Goal: Check status: Check status

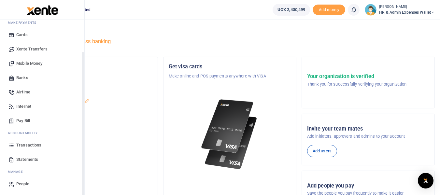
scroll to position [37, 0]
click at [39, 144] on span "Transactions" at bounding box center [28, 144] width 25 height 7
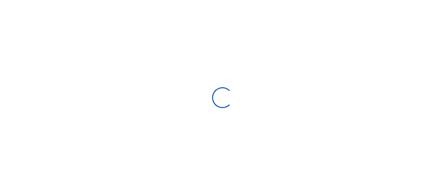
select select
type input "07/17/2025 - 08/15/2025"
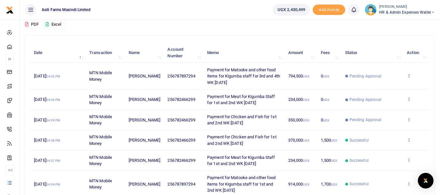
scroll to position [65, 0]
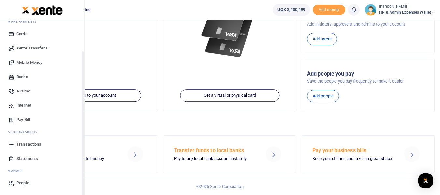
scroll to position [37, 0]
click at [39, 143] on span "Transactions" at bounding box center [28, 144] width 25 height 7
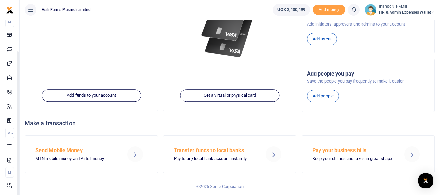
scroll to position [37, 0]
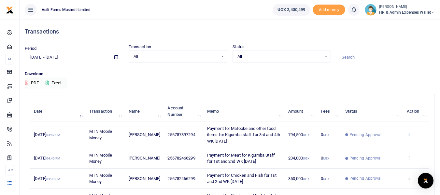
click at [409, 135] on icon at bounding box center [409, 134] width 4 height 5
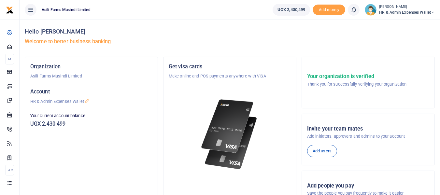
click at [144, 145] on div "Organization Asili Farms Masindi Limited Account HR & Admin Expenses Wallet You…" at bounding box center [91, 140] width 133 height 167
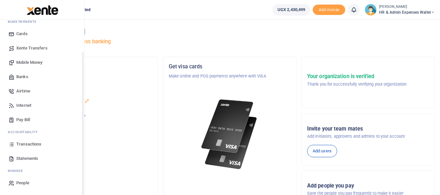
click at [33, 144] on span "Transactions" at bounding box center [28, 144] width 25 height 7
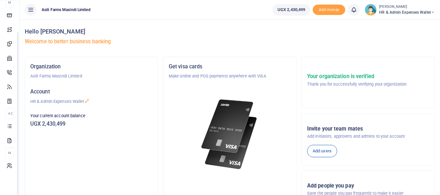
scroll to position [37, 0]
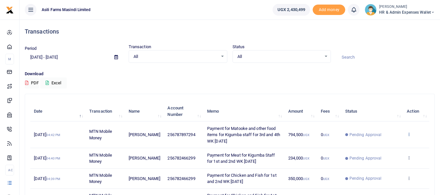
click at [410, 135] on icon at bounding box center [409, 134] width 4 height 5
click at [420, 160] on td "View details Send again" at bounding box center [417, 158] width 26 height 20
click at [369, 136] on span "Pending Approval" at bounding box center [366, 135] width 32 height 6
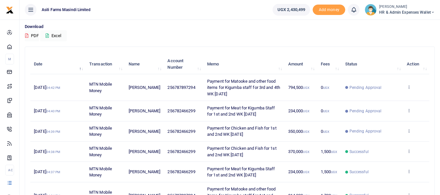
scroll to position [65, 0]
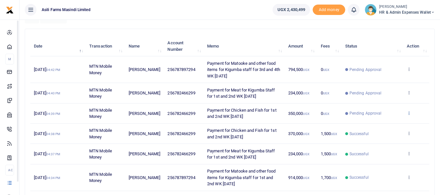
click at [410, 115] on icon at bounding box center [409, 113] width 4 height 5
click at [382, 139] on link "Send again" at bounding box center [386, 138] width 52 height 9
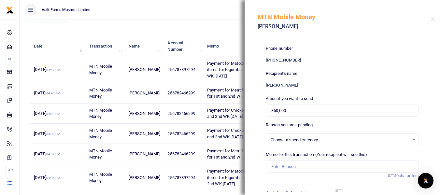
select select
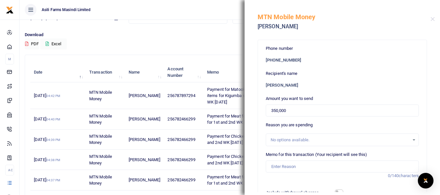
scroll to position [0, 0]
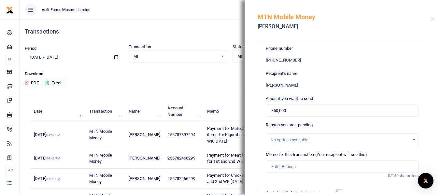
click at [211, 79] on div "Download PDF Excel" at bounding box center [230, 80] width 410 height 18
click at [434, 20] on button "Close" at bounding box center [433, 19] width 4 height 4
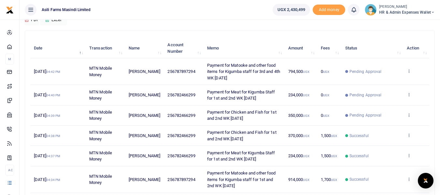
scroll to position [65, 0]
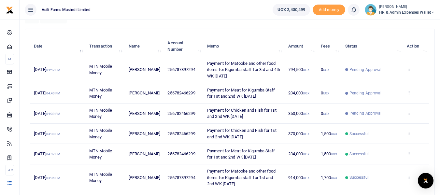
click at [367, 68] on span "Pending Approval" at bounding box center [366, 70] width 32 height 6
click at [235, 65] on span "Payment for Matooke and other food items for Kigumba staff for 3rd and 4th WK […" at bounding box center [243, 70] width 73 height 18
click at [410, 69] on icon at bounding box center [409, 69] width 4 height 5
click at [382, 81] on link "View details" at bounding box center [386, 80] width 52 height 9
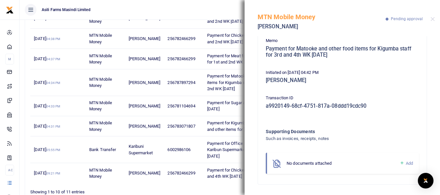
scroll to position [163, 0]
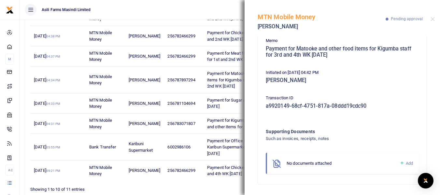
click at [406, 162] on span "Add" at bounding box center [409, 163] width 7 height 5
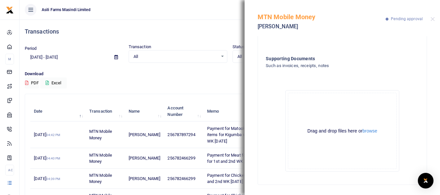
scroll to position [132, 0]
click at [369, 130] on button "browse" at bounding box center [370, 130] width 15 height 5
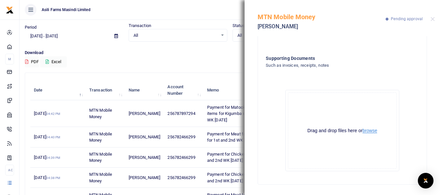
scroll to position [33, 0]
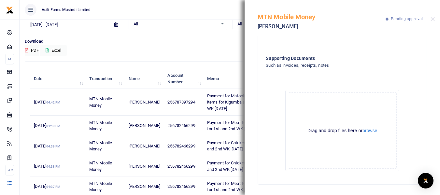
click at [368, 130] on button "browse" at bounding box center [370, 130] width 15 height 5
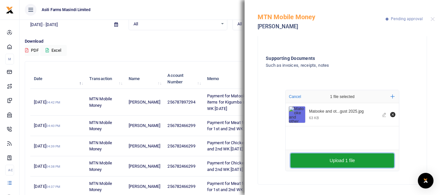
click at [343, 158] on button "Upload 1 file" at bounding box center [343, 161] width 104 height 14
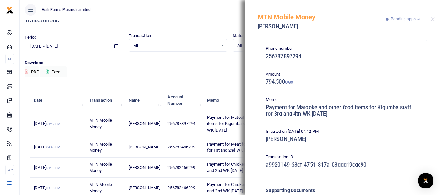
scroll to position [0, 0]
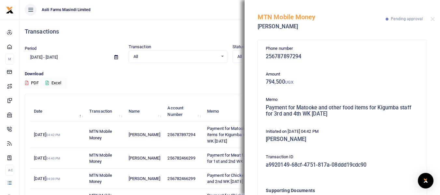
click at [214, 31] on h4 "Transactions" at bounding box center [230, 31] width 410 height 7
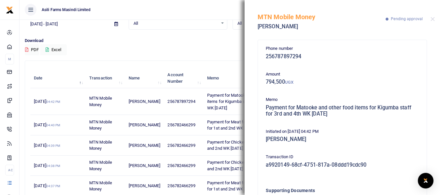
scroll to position [33, 0]
click at [204, 6] on ul "Asili Farms Masindi Limited" at bounding box center [144, 10] width 248 height 20
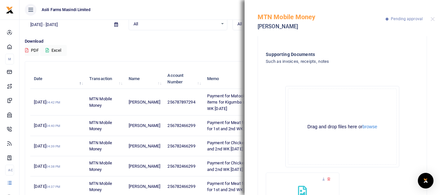
scroll to position [194, 0]
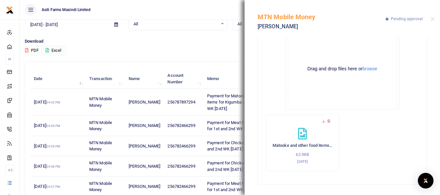
click at [188, 127] on span "256782466299" at bounding box center [182, 125] width 28 height 5
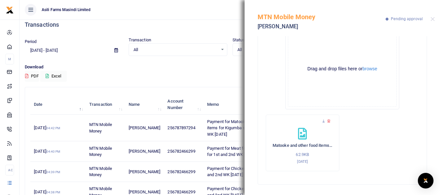
scroll to position [0, 0]
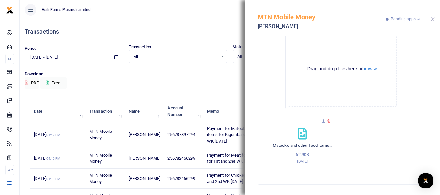
click at [434, 20] on button "Close" at bounding box center [433, 19] width 4 height 4
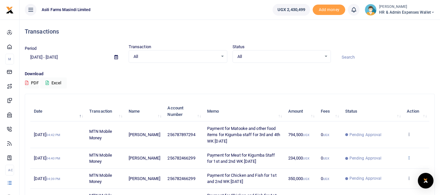
click at [408, 159] on icon at bounding box center [409, 158] width 4 height 5
click at [390, 168] on link "View details" at bounding box center [386, 168] width 52 height 9
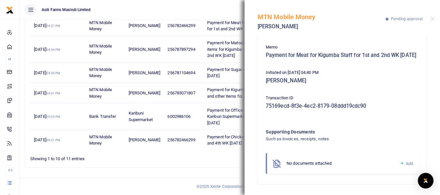
scroll to position [59, 0]
click at [400, 163] on icon at bounding box center [402, 164] width 5 height 6
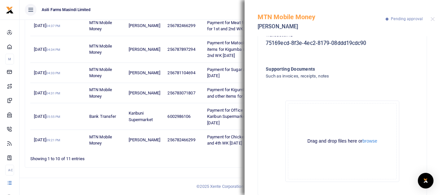
scroll to position [132, 0]
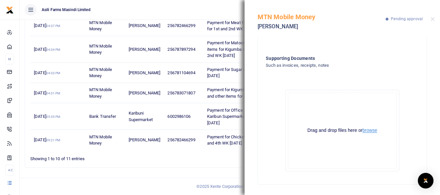
click at [372, 130] on button "browse" at bounding box center [370, 130] width 15 height 5
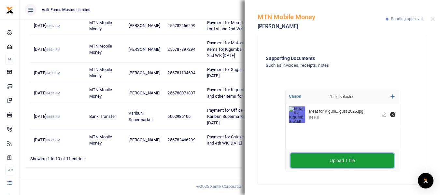
click at [340, 160] on button "Upload 1 file" at bounding box center [343, 161] width 104 height 14
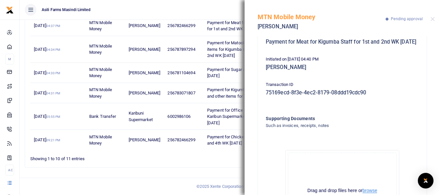
scroll to position [35, 0]
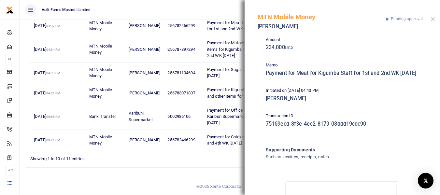
click at [434, 19] on button "Close" at bounding box center [433, 19] width 4 height 4
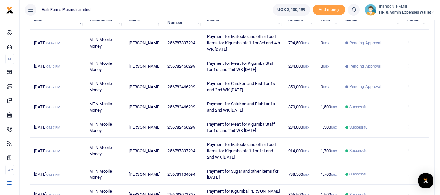
scroll to position [96, 0]
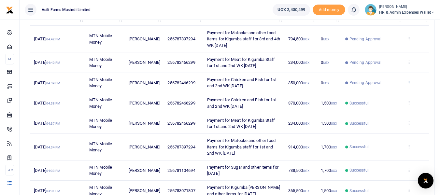
click at [408, 82] on icon at bounding box center [409, 82] width 4 height 5
click at [394, 92] on link "View details" at bounding box center [386, 93] width 52 height 9
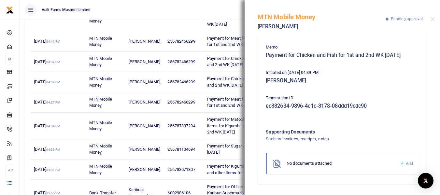
scroll to position [128, 0]
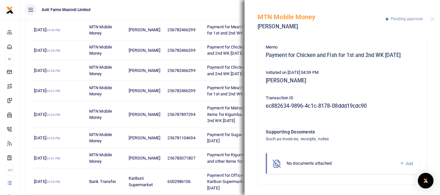
click at [400, 162] on icon at bounding box center [402, 164] width 5 height 6
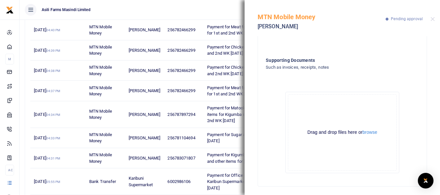
scroll to position [132, 0]
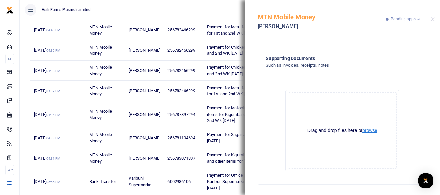
click at [370, 132] on button "browse" at bounding box center [370, 130] width 15 height 5
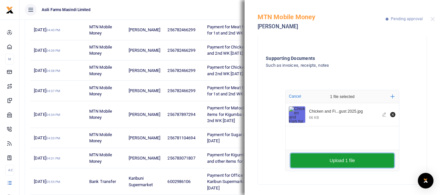
click at [340, 161] on button "Upload 1 file" at bounding box center [343, 161] width 104 height 14
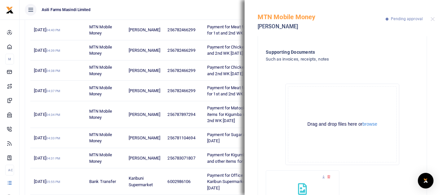
click at [204, 10] on ul "Asili Farms Masindi Limited" at bounding box center [144, 10] width 248 height 20
click at [436, 18] on div "MTN Mobile Money Rukia Nabukenya Pending approval" at bounding box center [343, 18] width 196 height 36
click at [432, 20] on button "Close" at bounding box center [433, 19] width 4 height 4
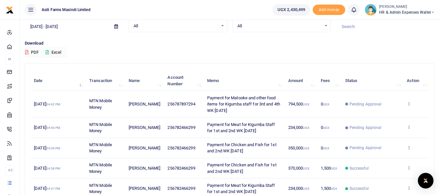
scroll to position [0, 0]
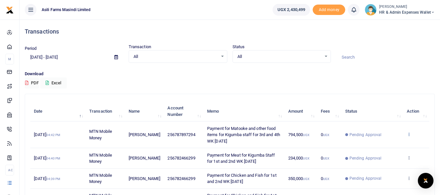
click at [407, 136] on icon at bounding box center [409, 134] width 4 height 5
click at [390, 143] on link "View details" at bounding box center [386, 145] width 52 height 9
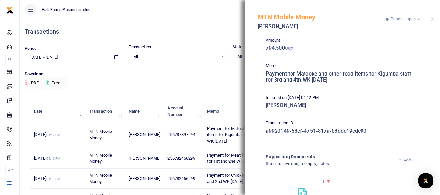
scroll to position [87, 0]
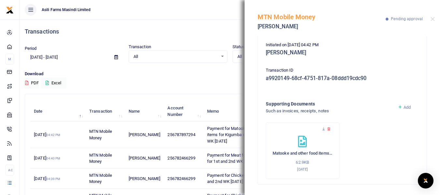
click at [201, 30] on h4 "Transactions" at bounding box center [230, 31] width 410 height 7
click at [228, 88] on div "Download PDF Excel" at bounding box center [230, 80] width 410 height 18
click at [434, 18] on button "Close" at bounding box center [433, 19] width 4 height 4
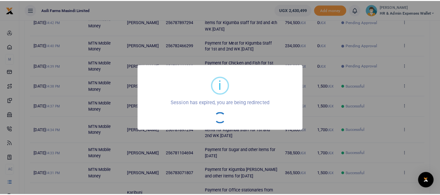
scroll to position [98, 0]
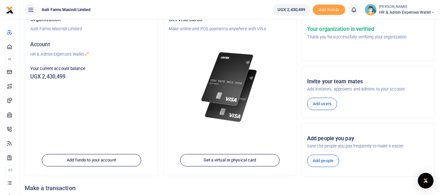
scroll to position [65, 0]
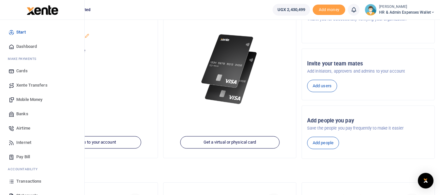
click at [33, 183] on span "Transactions" at bounding box center [28, 181] width 25 height 7
